Goal: Navigation & Orientation: Find specific page/section

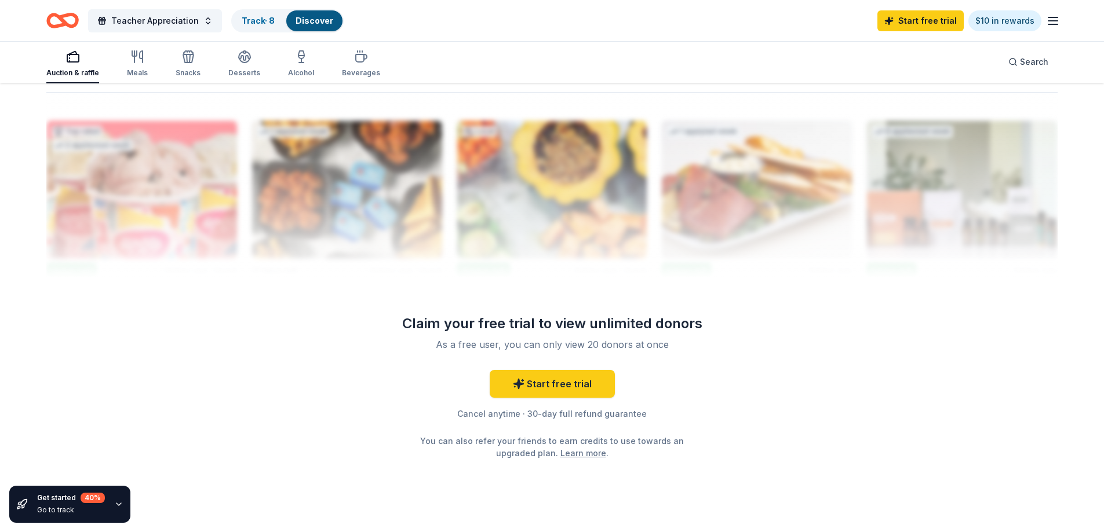
scroll to position [1140, 0]
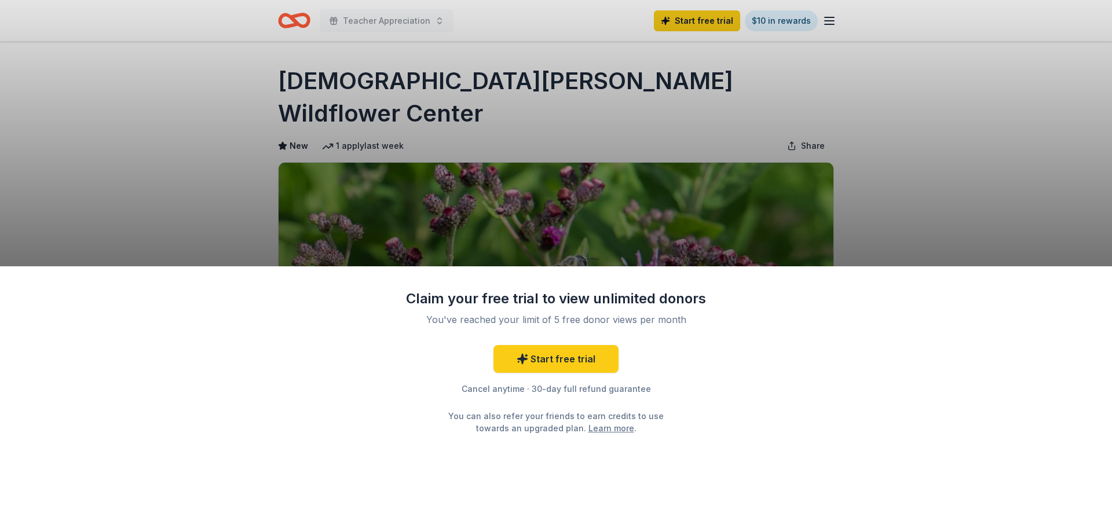
drag, startPoint x: 697, startPoint y: 82, endPoint x: 682, endPoint y: 83, distance: 14.6
click at [682, 83] on div "Claim your free trial to view unlimited donors You've reached your limit of 5 f…" at bounding box center [556, 266] width 1112 height 532
click at [691, 81] on div "Claim your free trial to view unlimited donors You've reached your limit of 5 f…" at bounding box center [556, 266] width 1112 height 532
click at [940, 191] on div "Claim your free trial to view unlimited donors You've reached your limit of 5 f…" at bounding box center [556, 266] width 1112 height 532
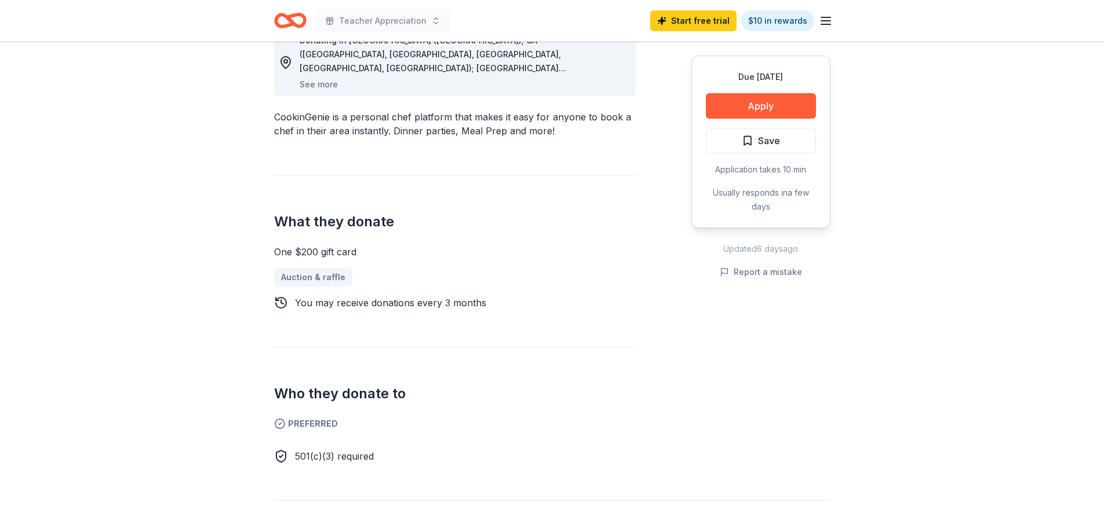
scroll to position [406, 0]
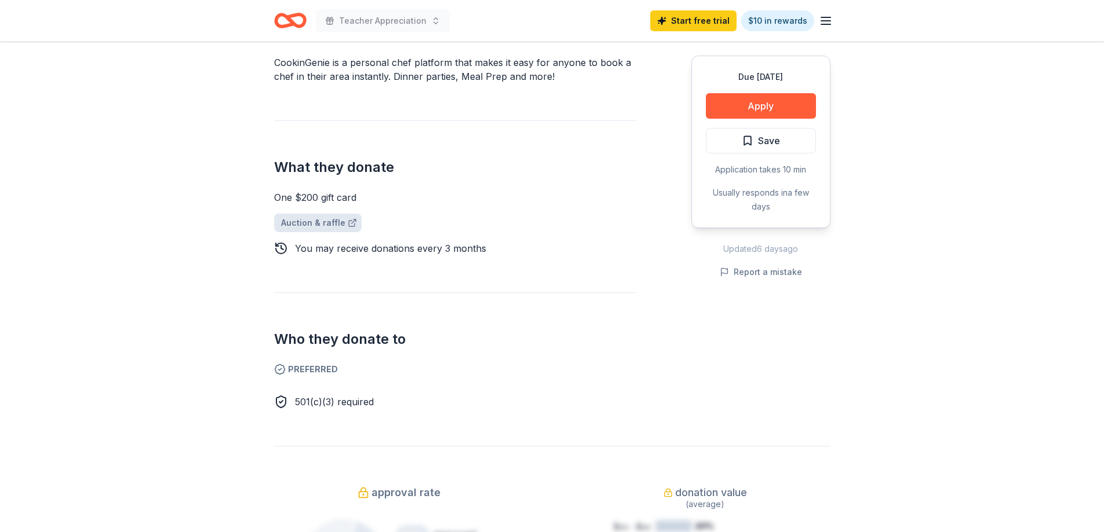
click at [327, 221] on link "Auction & raffle" at bounding box center [317, 223] width 87 height 19
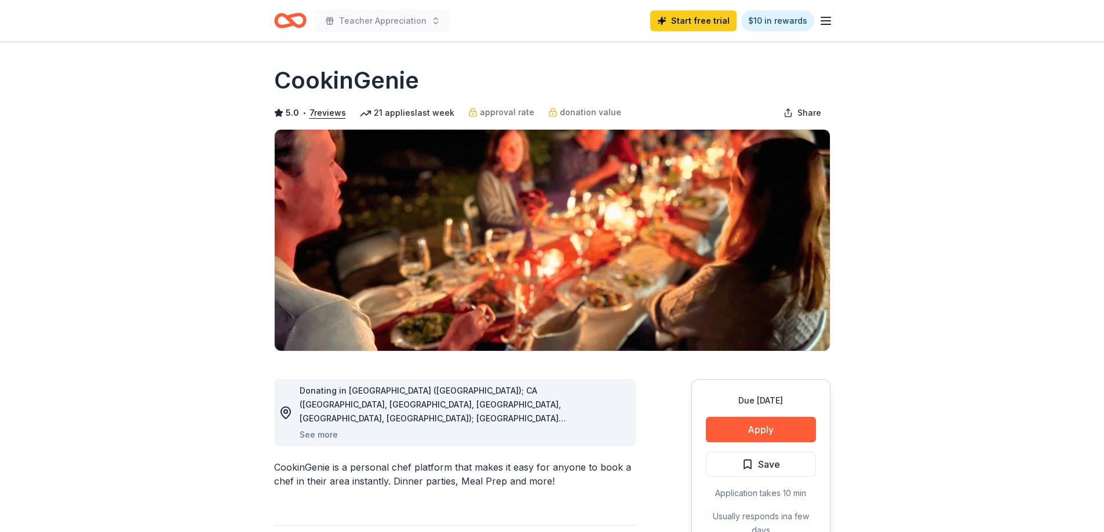
scroll to position [0, 0]
